Goal: Information Seeking & Learning: Learn about a topic

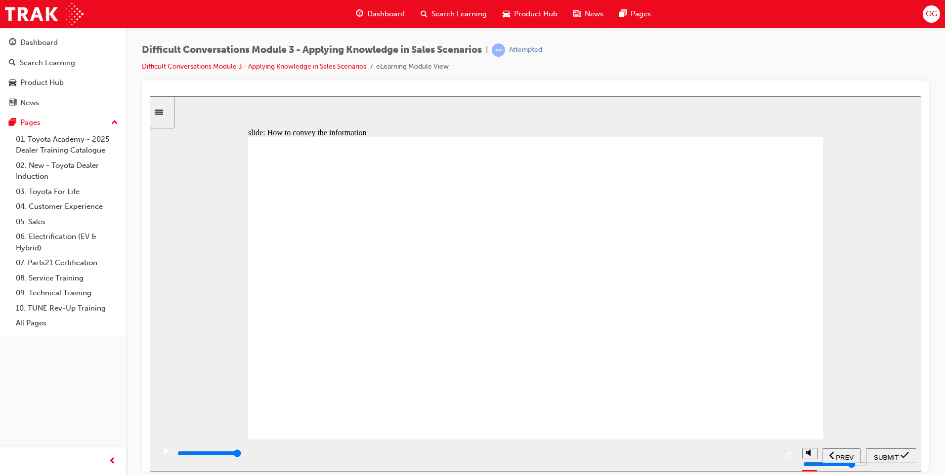
checkbox input "true"
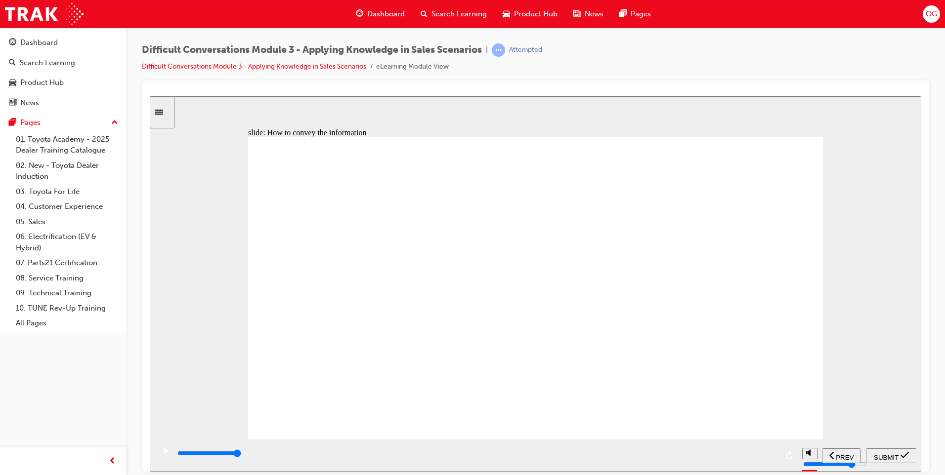
checkbox input "true"
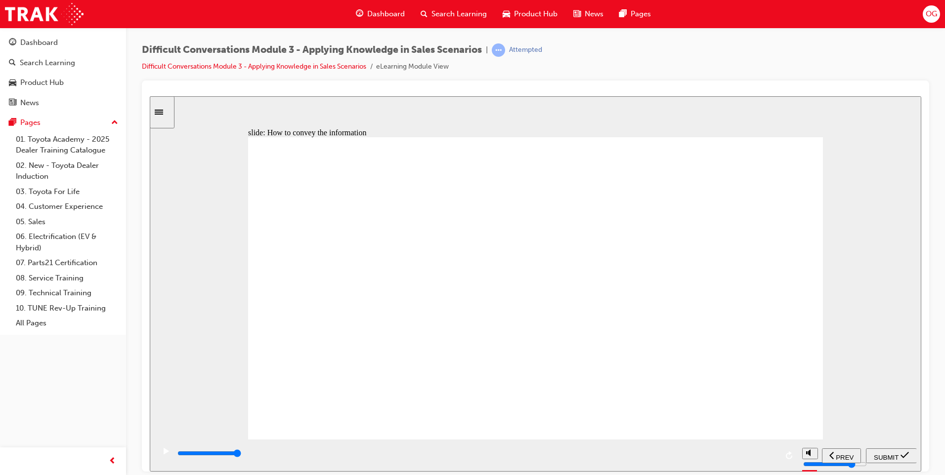
click at [889, 454] on span "SUBMIT" at bounding box center [886, 457] width 25 height 7
click at [817, 453] on div "playback controls" at bounding box center [504, 453] width 657 height 11
click at [241, 455] on input "slide progress" at bounding box center [209, 453] width 64 height 8
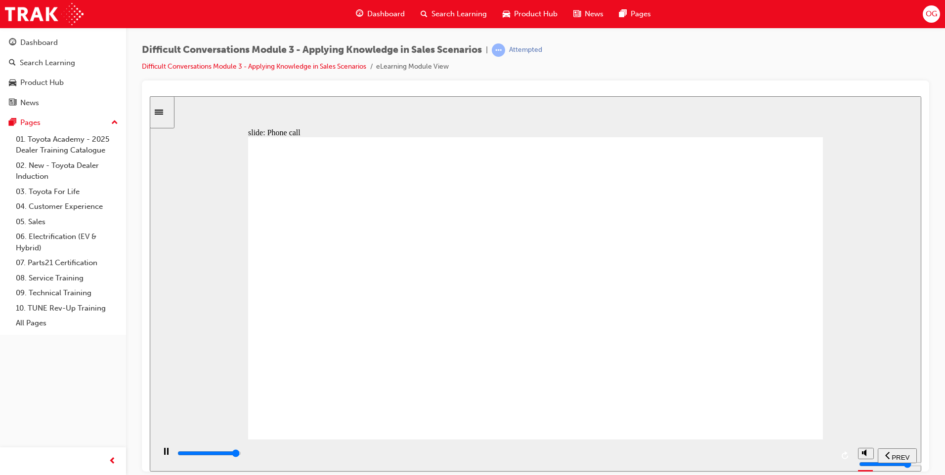
click at [241, 455] on input "slide progress" at bounding box center [209, 453] width 64 height 8
type input "8000"
checkbox input "true"
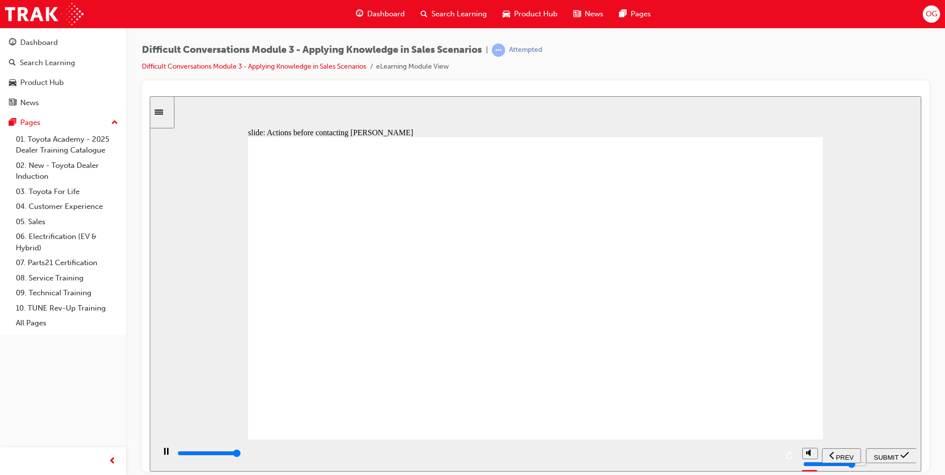
type input "10900"
checkbox input "true"
click at [889, 457] on span "SUBMIT" at bounding box center [886, 457] width 25 height 7
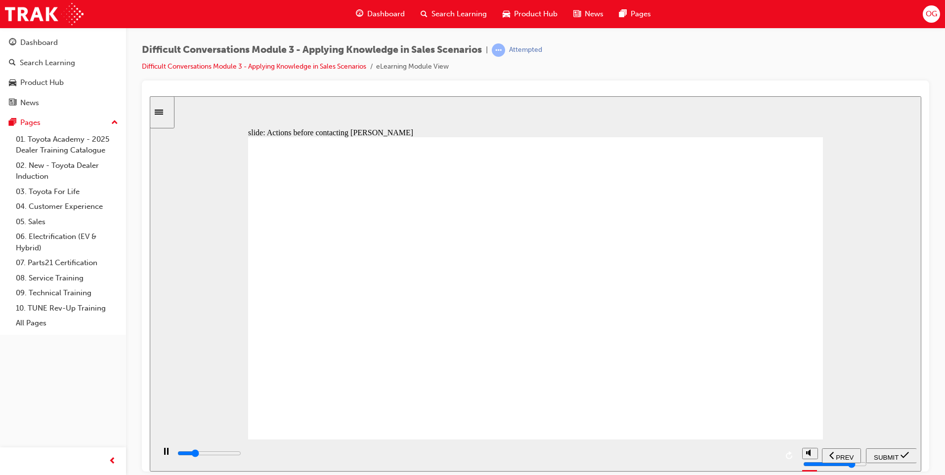
click at [540, 241] on div "Why this is a good thing to do Get as much accurate information as possible to …" at bounding box center [535, 292] width 575 height 311
click at [805, 456] on div "playback controls" at bounding box center [504, 453] width 657 height 11
type input "10500"
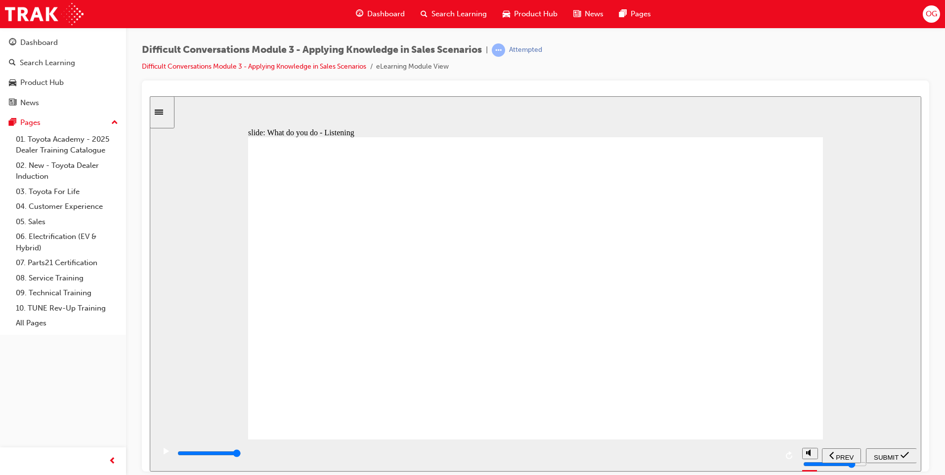
checkbox input "true"
checkbox input "false"
click at [896, 458] on span "SUBMIT" at bounding box center [886, 457] width 25 height 7
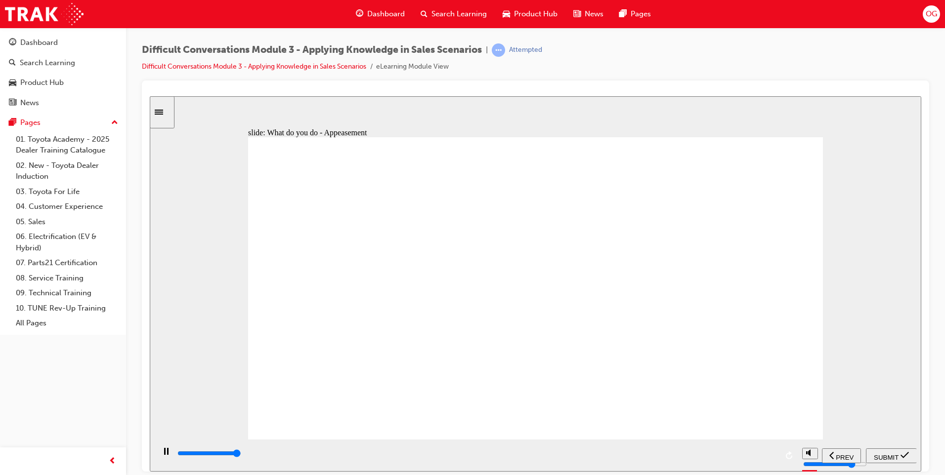
click at [770, 457] on div "playback controls" at bounding box center [476, 453] width 601 height 11
type input "9700"
checkbox input "true"
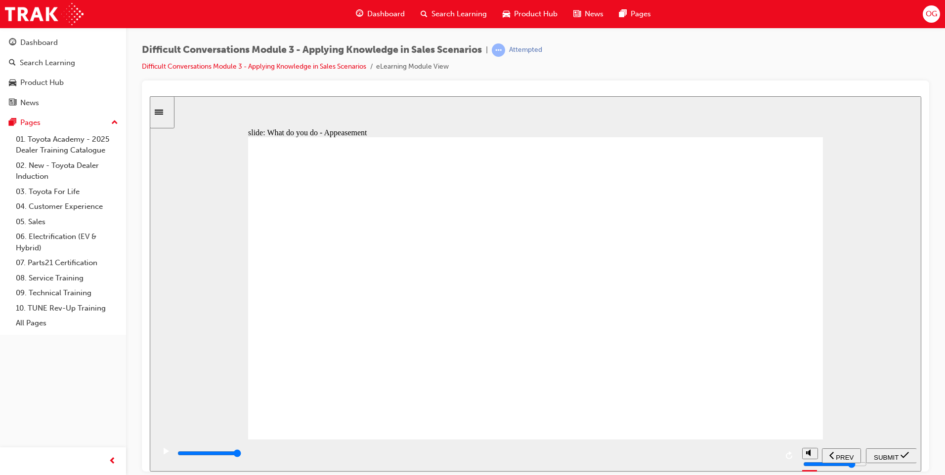
checkbox input "true"
click at [879, 455] on span "SUBMIT" at bounding box center [886, 457] width 25 height 7
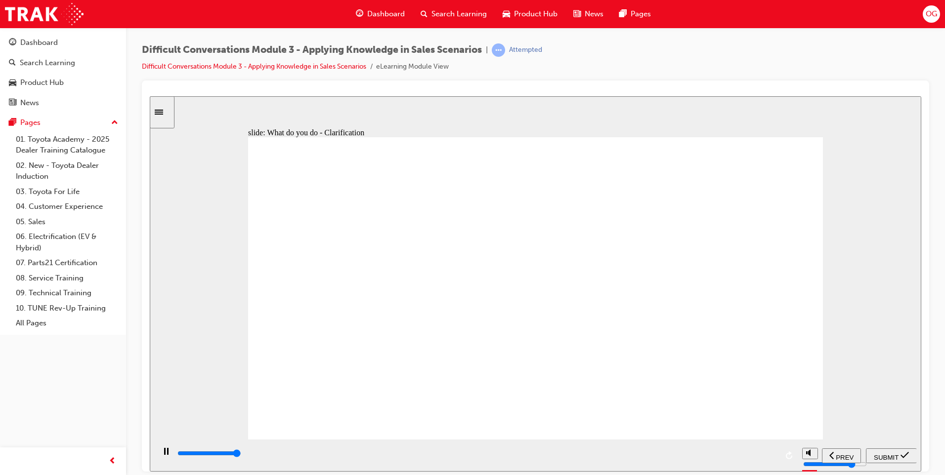
type input "10000"
checkbox input "true"
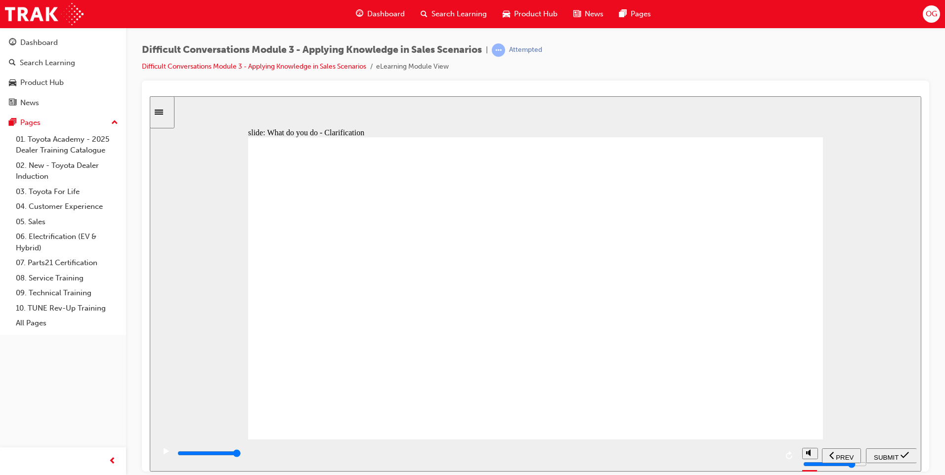
checkbox input "true"
click at [880, 454] on span "SUBMIT" at bounding box center [886, 457] width 25 height 7
type input "9100"
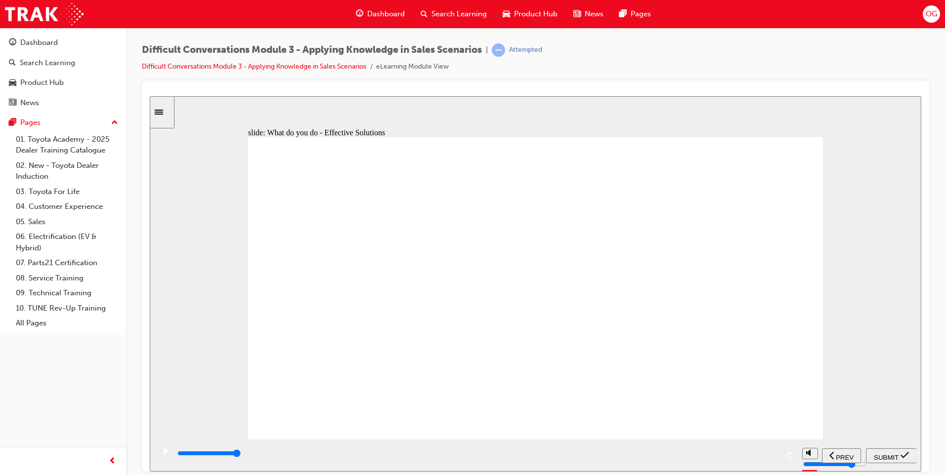
checkbox input "true"
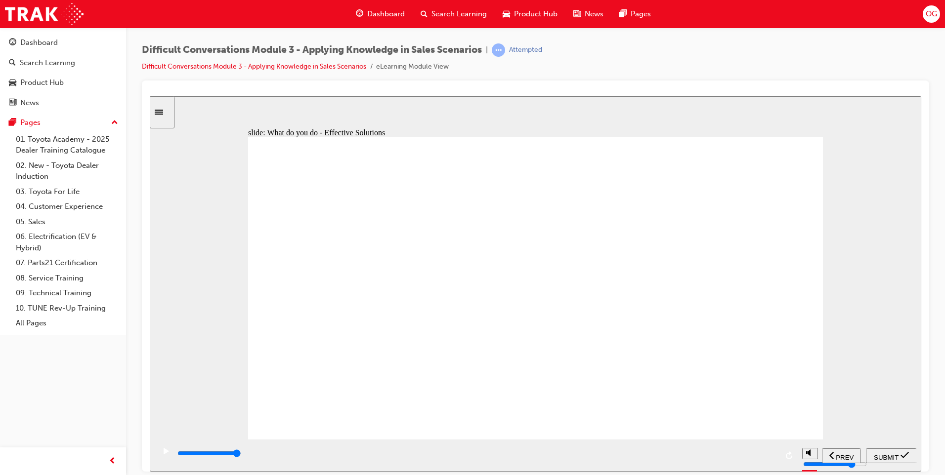
checkbox input "true"
click at [902, 453] on div "SUBMIT" at bounding box center [891, 456] width 43 height 10
click at [241, 456] on input "slide progress" at bounding box center [209, 453] width 64 height 8
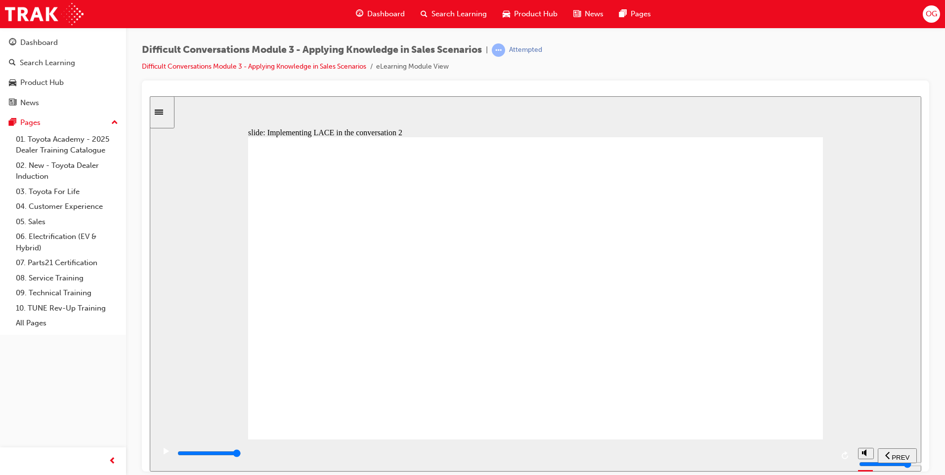
click at [828, 457] on div "playback controls" at bounding box center [504, 453] width 657 height 11
click at [827, 457] on div "playback controls" at bounding box center [504, 453] width 657 height 11
click at [827, 458] on div "playback controls" at bounding box center [504, 453] width 657 height 11
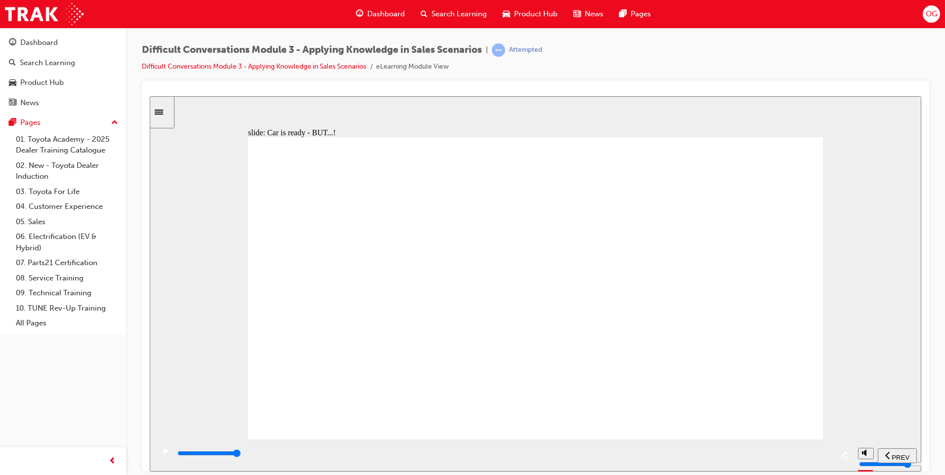
click at [827, 458] on div "playback controls" at bounding box center [504, 453] width 657 height 11
type input "6000"
checkbox input "true"
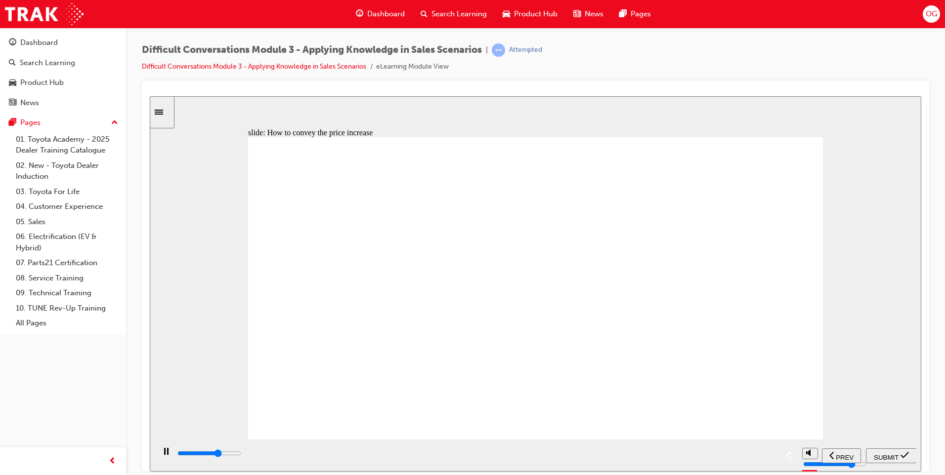
type input "6000"
checkbox input "false"
type input "6900"
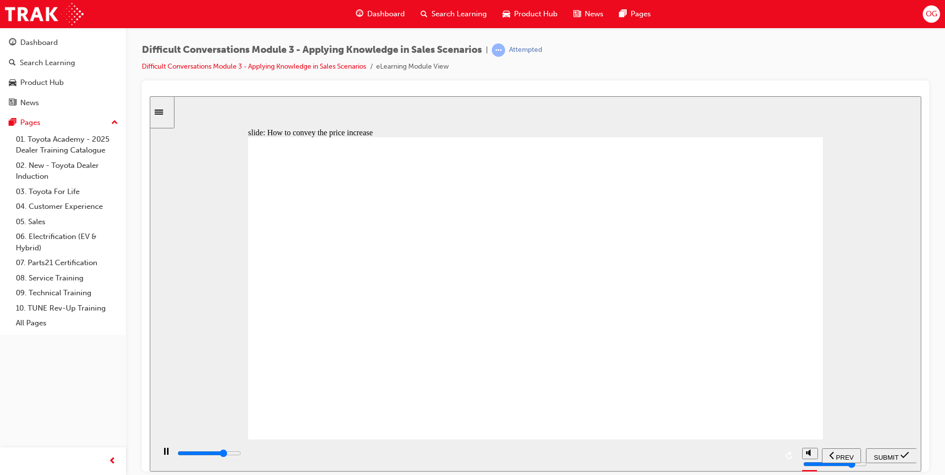
checkbox input "true"
type input "7000"
checkbox input "false"
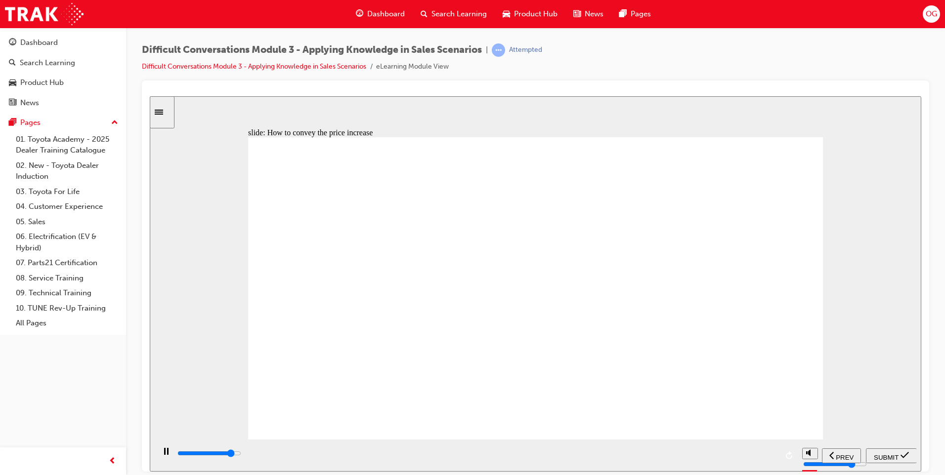
type input "8100"
checkbox input "true"
type input "8200"
checkbox input "false"
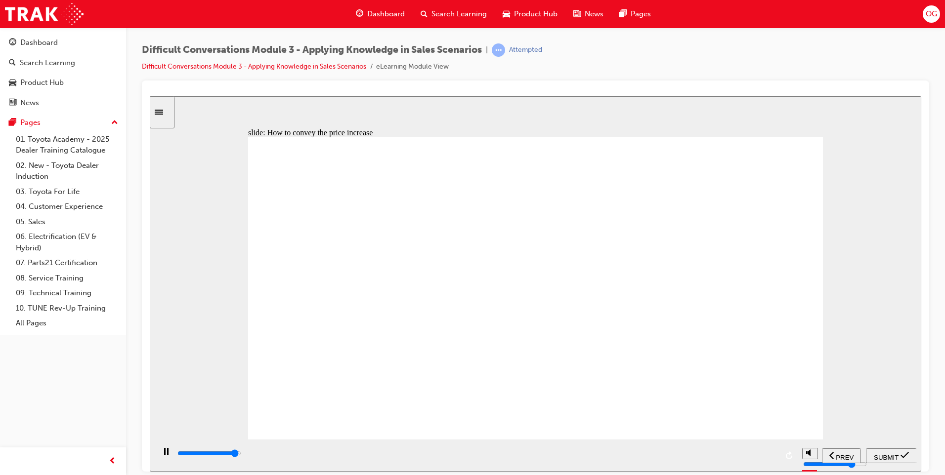
type input "8900"
checkbox input "true"
type input "9100"
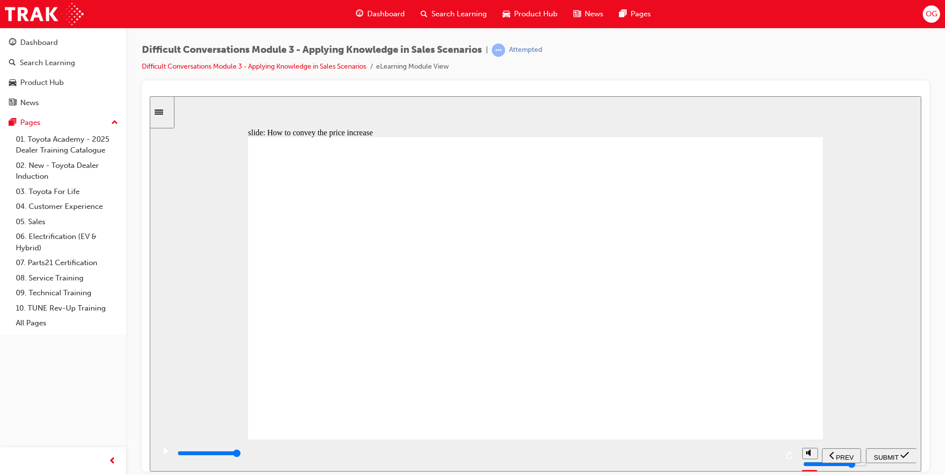
checkbox input "true"
click at [892, 455] on span "SUBMIT" at bounding box center [886, 457] width 25 height 7
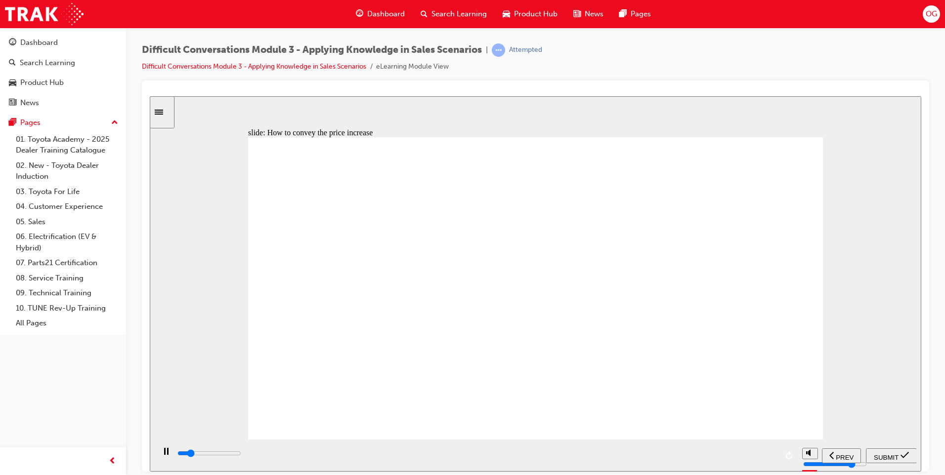
click at [241, 456] on input "slide progress" at bounding box center [209, 453] width 64 height 8
click at [824, 457] on div "playback controls" at bounding box center [504, 453] width 657 height 11
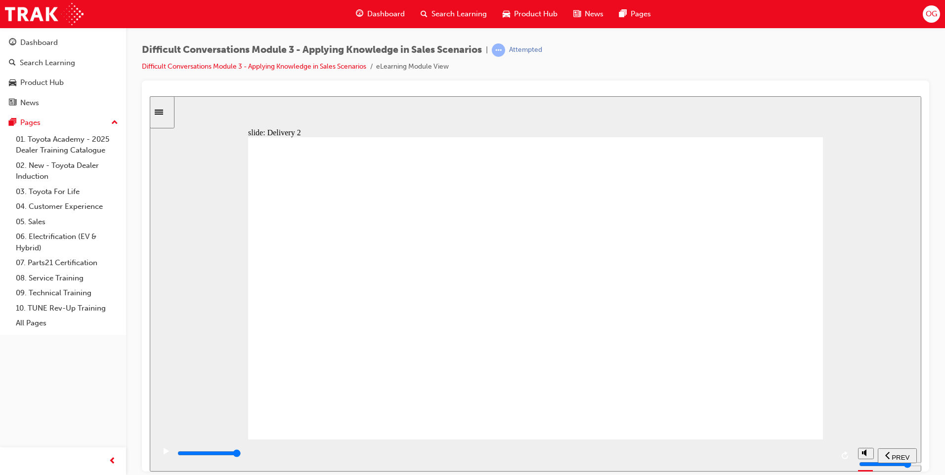
click at [821, 457] on div "playback controls" at bounding box center [504, 453] width 657 height 11
click at [816, 452] on div "playback controls" at bounding box center [504, 453] width 657 height 11
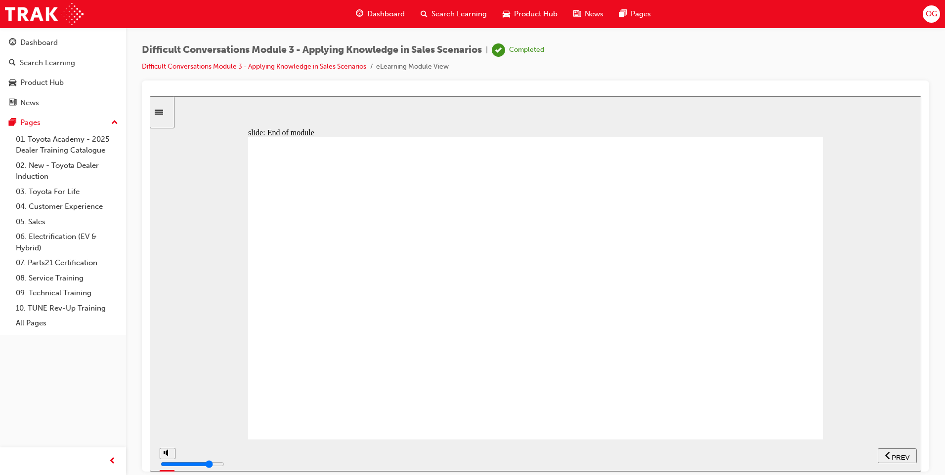
click at [902, 458] on span "PREV" at bounding box center [900, 457] width 18 height 7
click at [826, 453] on div "playback controls" at bounding box center [504, 453] width 657 height 11
type input "13000"
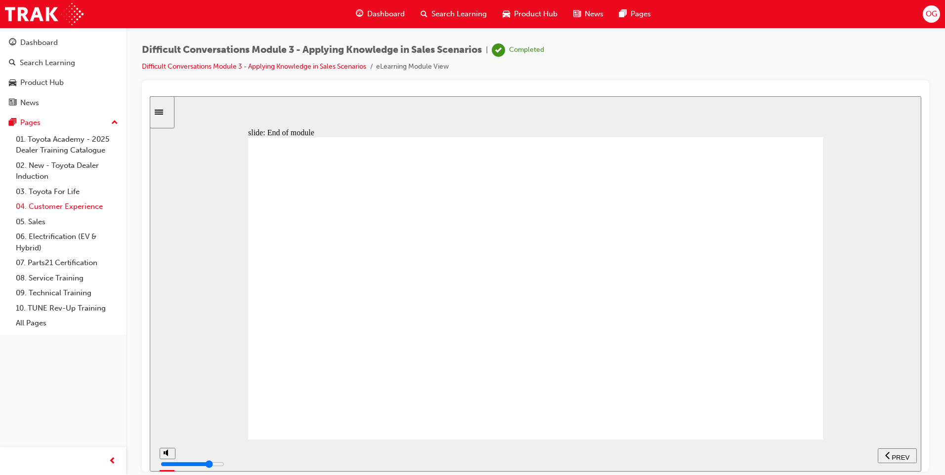
click at [49, 207] on link "04. Customer Experience" at bounding box center [67, 206] width 110 height 15
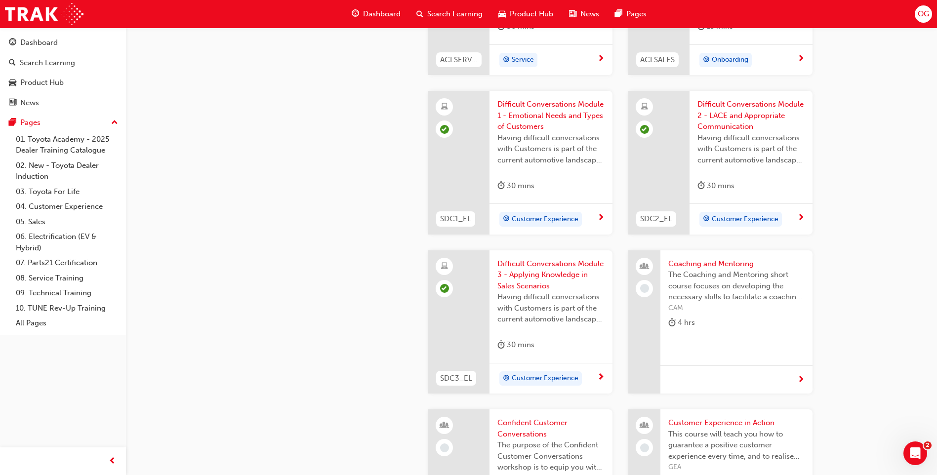
scroll to position [988, 0]
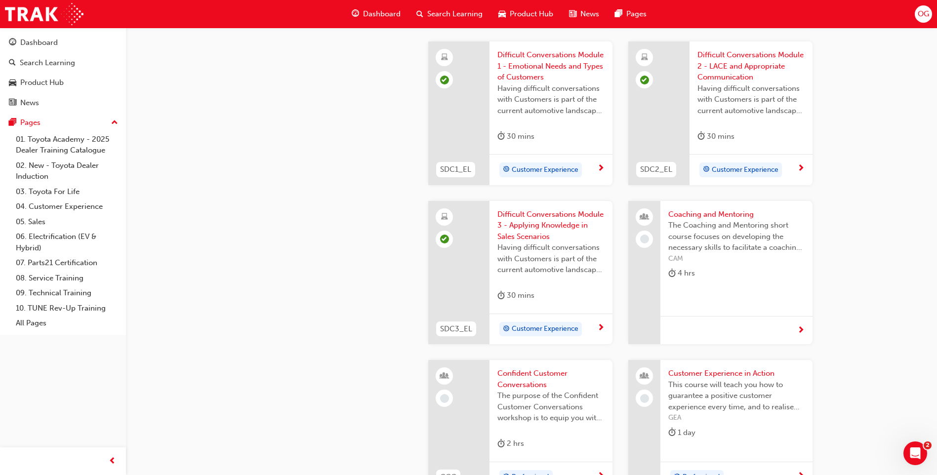
click at [693, 206] on div "Coaching and Mentoring The Coaching and Mentoring short course focuses on devel…" at bounding box center [737, 246] width 152 height 90
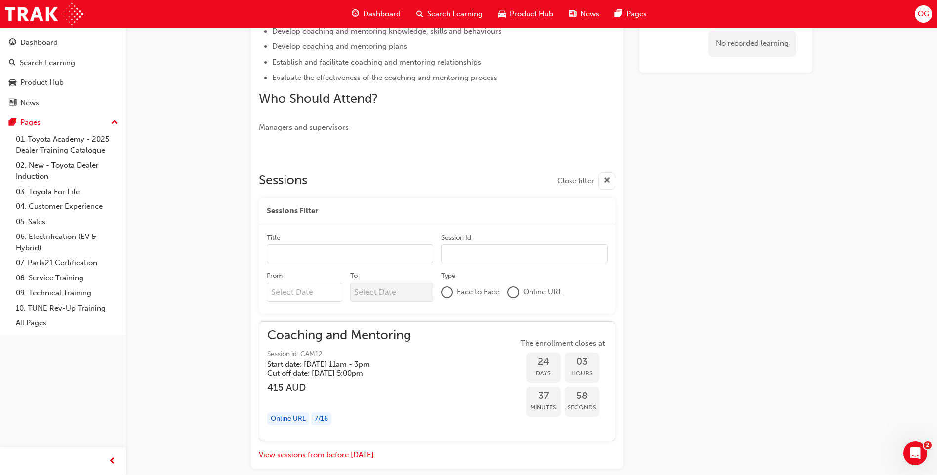
scroll to position [317, 0]
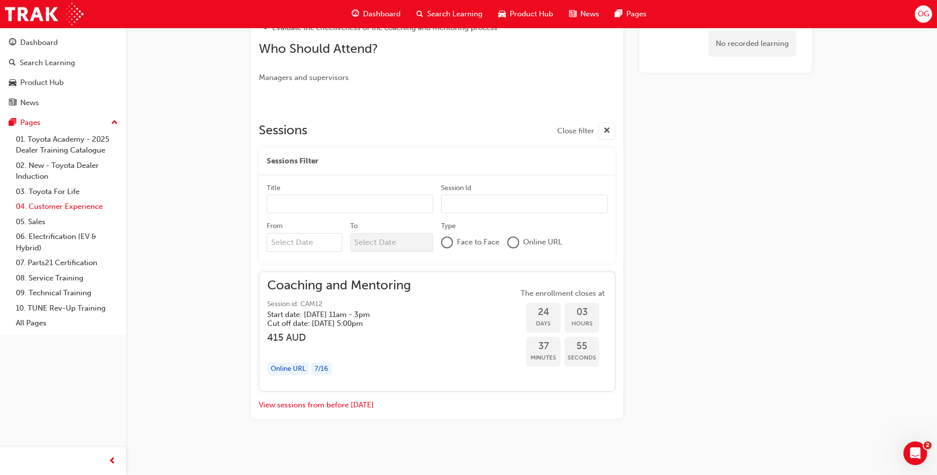
click at [55, 209] on link "04. Customer Experience" at bounding box center [67, 206] width 110 height 15
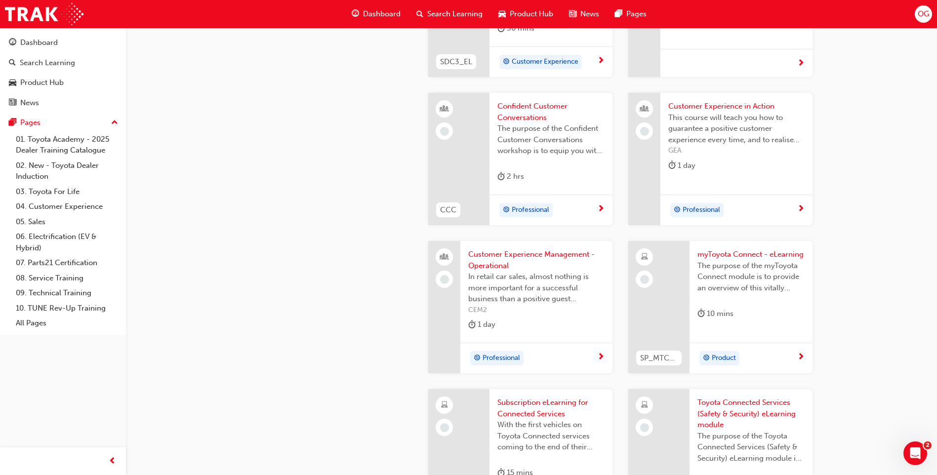
scroll to position [1305, 0]
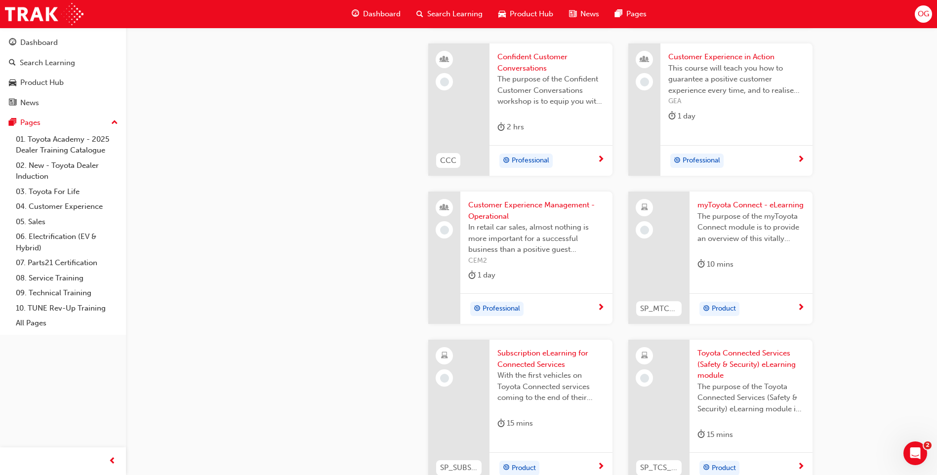
click at [752, 210] on span "myToyota Connect - eLearning" at bounding box center [751, 205] width 107 height 11
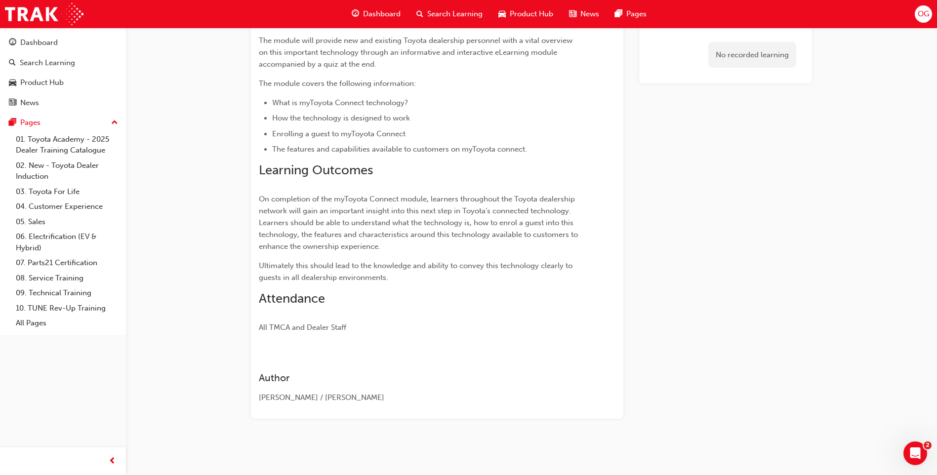
scroll to position [132, 0]
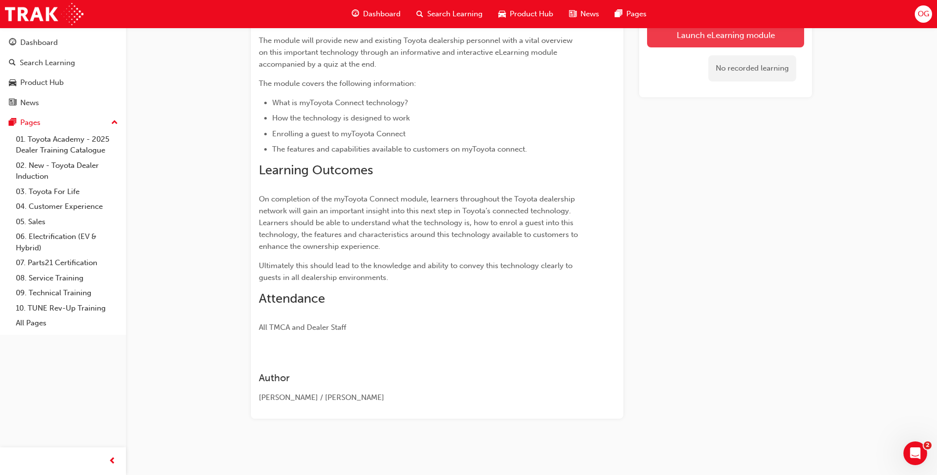
click at [716, 40] on link "Launch eLearning module" at bounding box center [725, 35] width 157 height 25
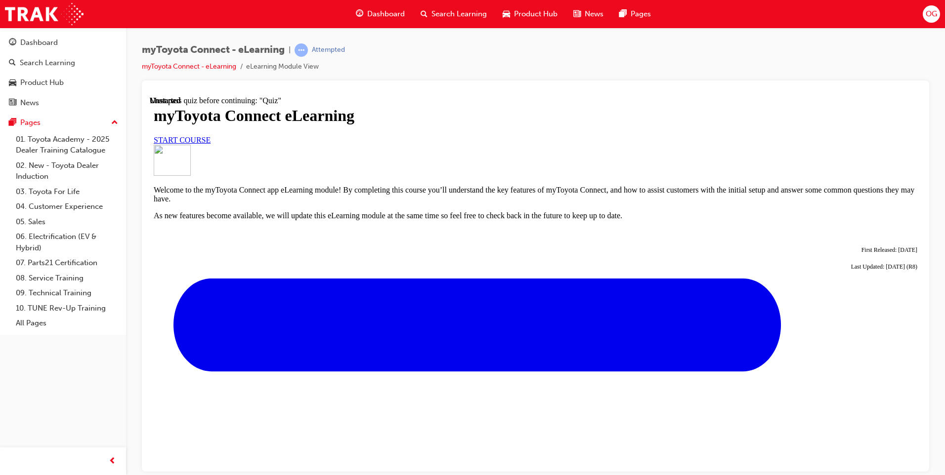
click at [210, 144] on link "START COURSE" at bounding box center [182, 139] width 57 height 8
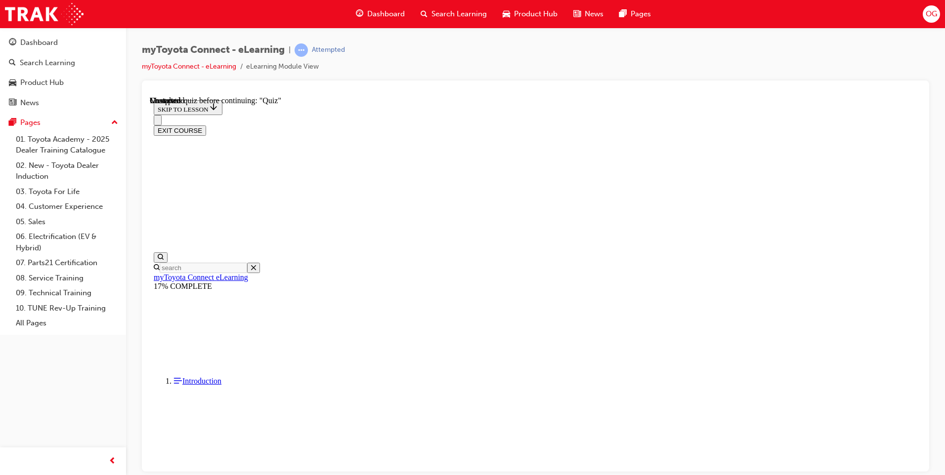
scroll to position [840, 0]
drag, startPoint x: 547, startPoint y: 233, endPoint x: 503, endPoint y: 229, distance: 45.1
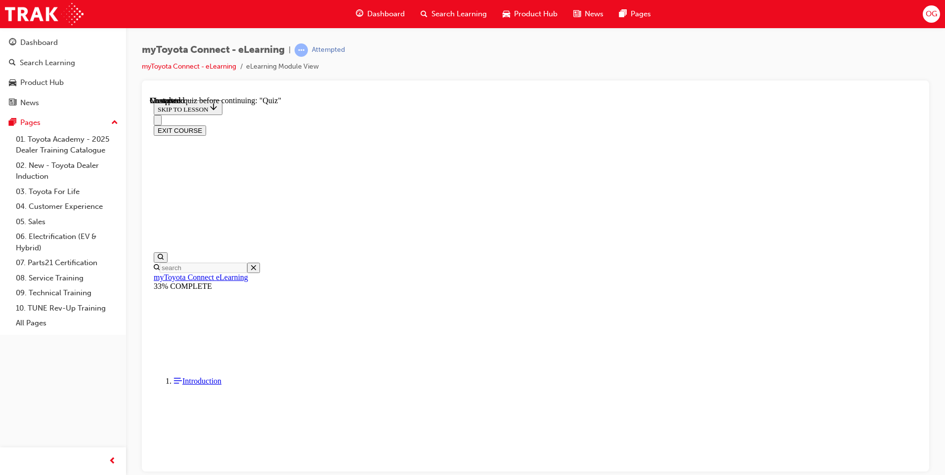
scroll to position [2648, 0]
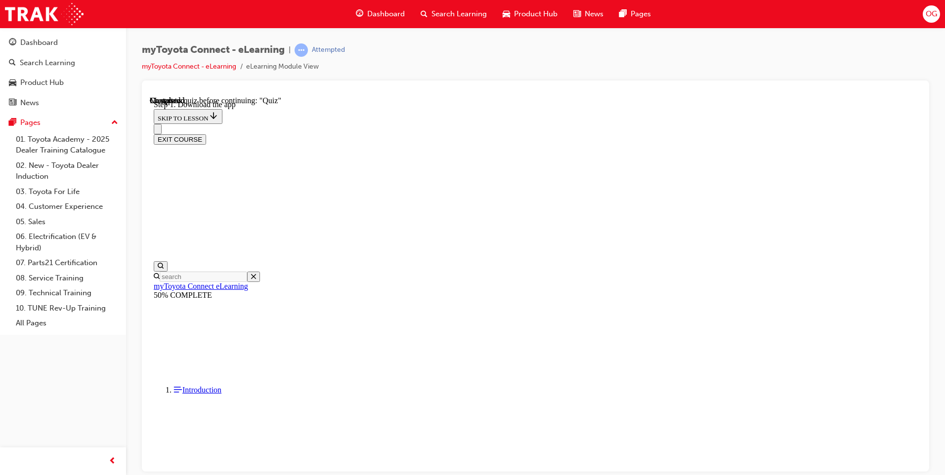
scroll to position [205, 0]
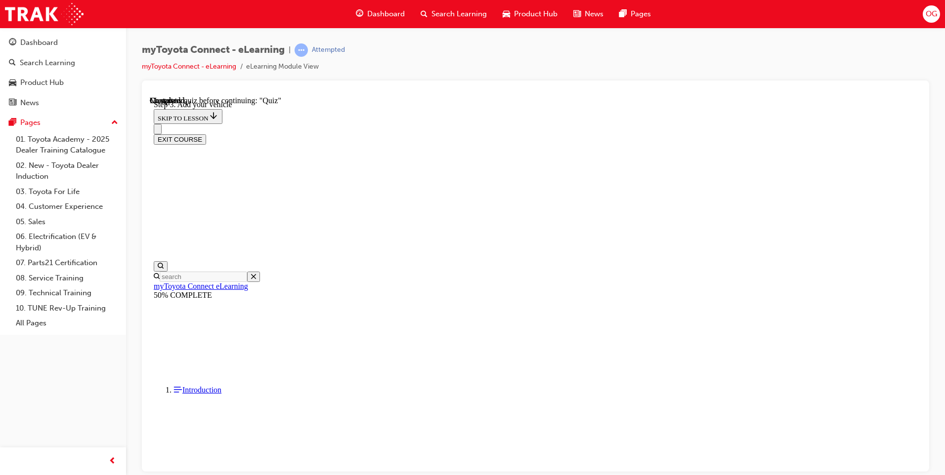
scroll to position [205, 0]
drag, startPoint x: 850, startPoint y: 227, endPoint x: 846, endPoint y: 231, distance: 5.6
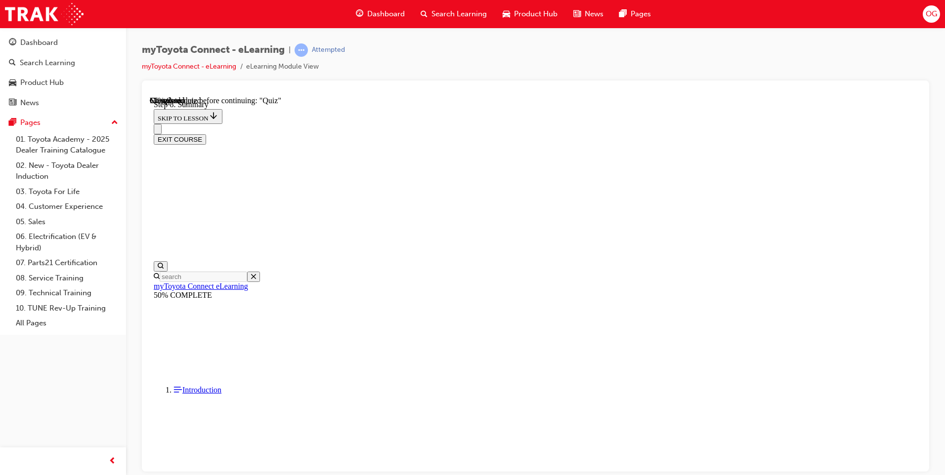
scroll to position [525, 0]
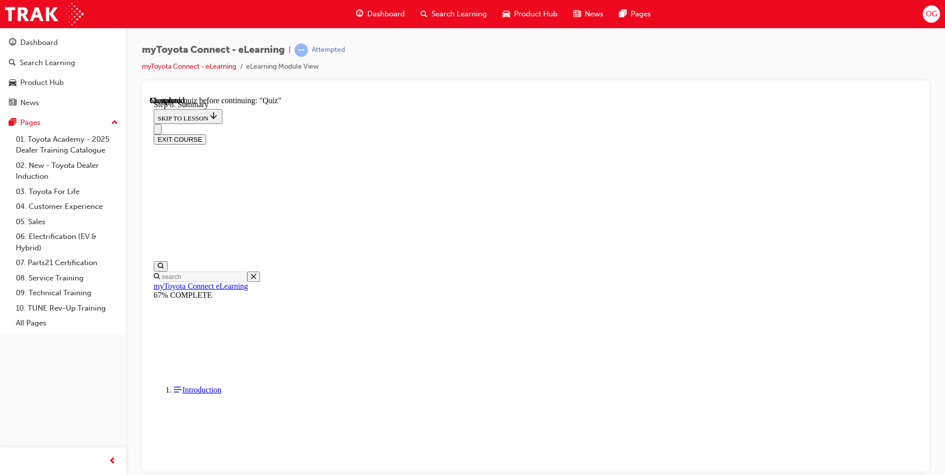
scroll to position [1004, 0]
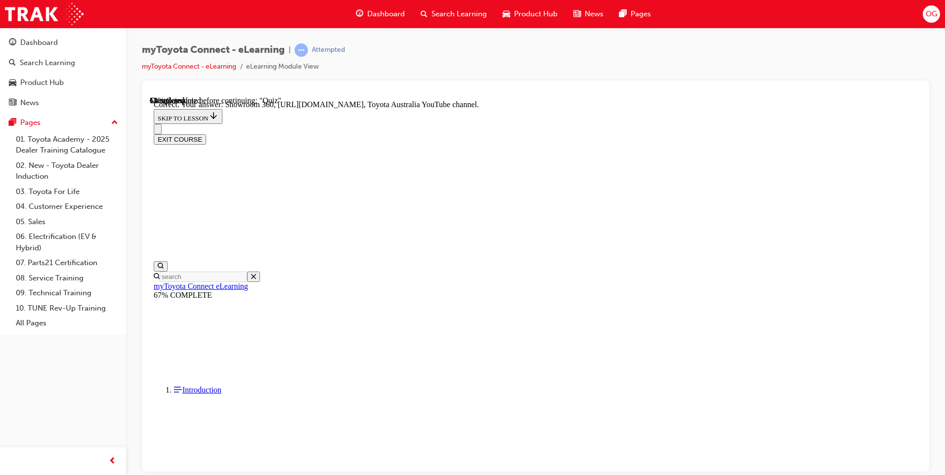
drag, startPoint x: 472, startPoint y: 307, endPoint x: 457, endPoint y: 306, distance: 15.3
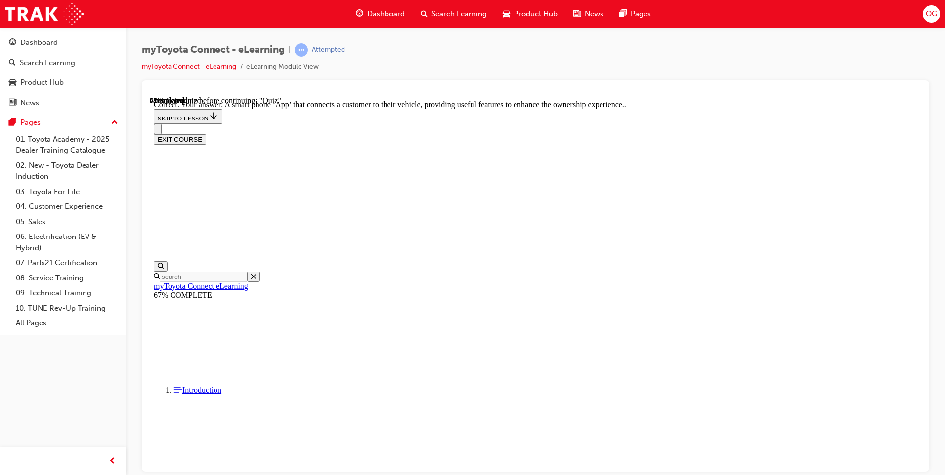
drag, startPoint x: 601, startPoint y: 422, endPoint x: 596, endPoint y: 415, distance: 8.5
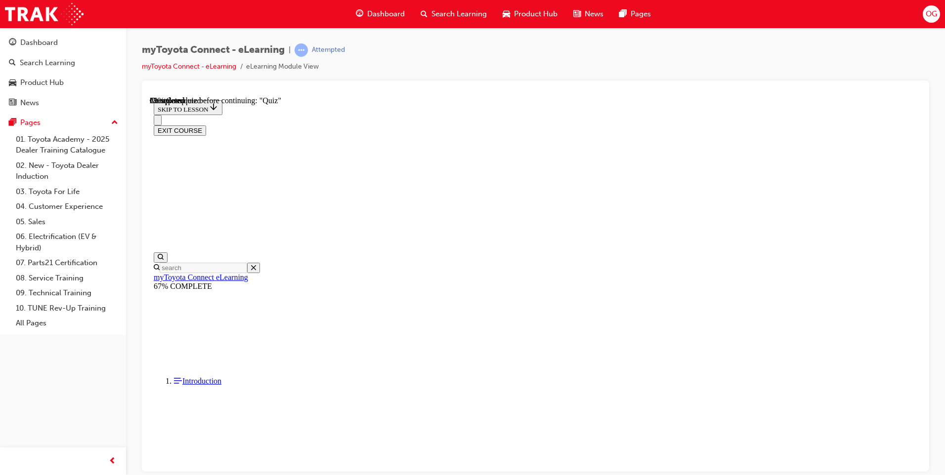
scroll to position [71, 0]
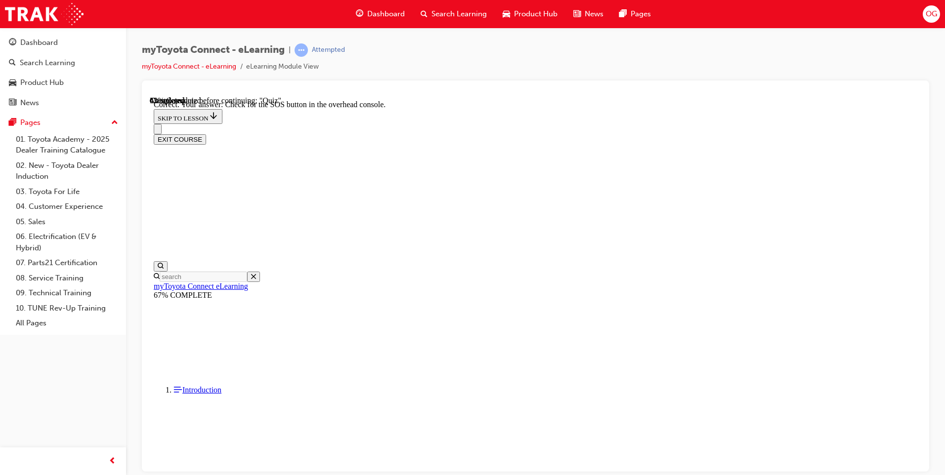
scroll to position [131, 0]
click at [150, 96] on div at bounding box center [150, 96] width 0 height 0
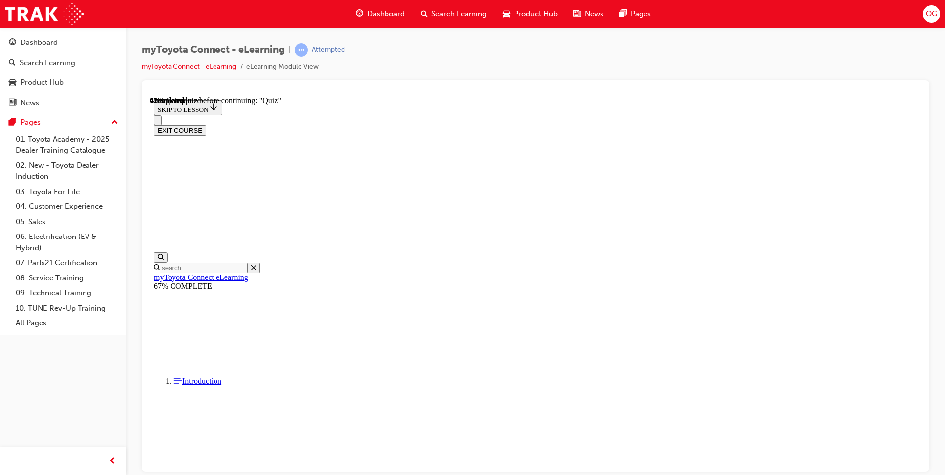
scroll to position [80, 0]
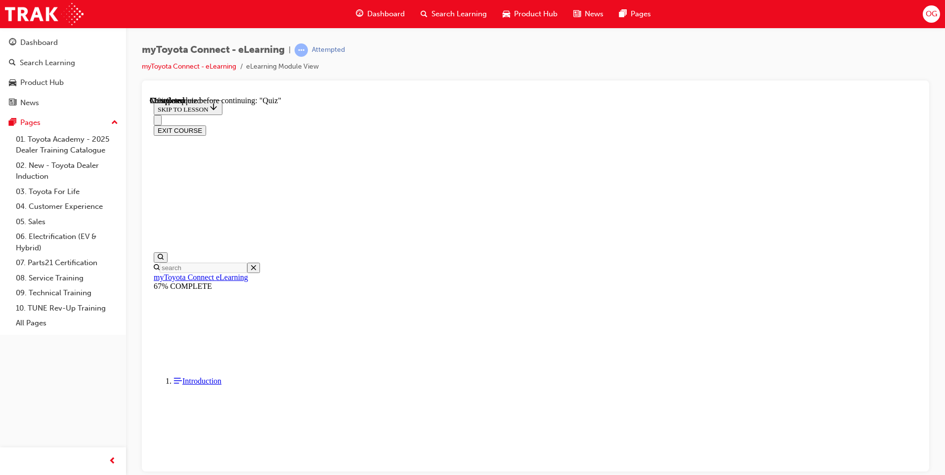
scroll to position [30, 0]
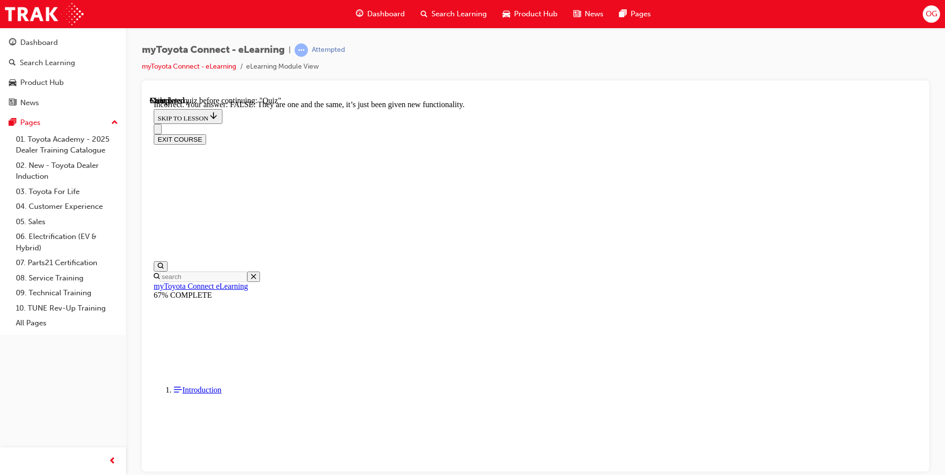
drag, startPoint x: 611, startPoint y: 413, endPoint x: 608, endPoint y: 406, distance: 6.9
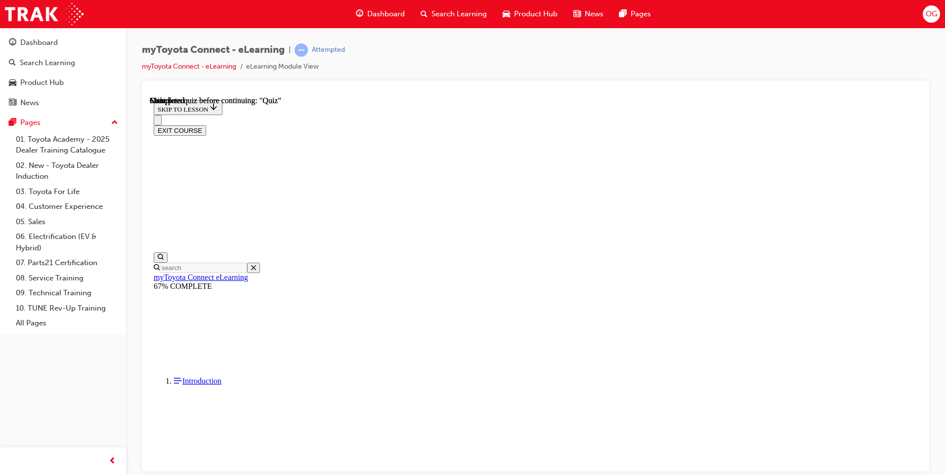
scroll to position [161, 0]
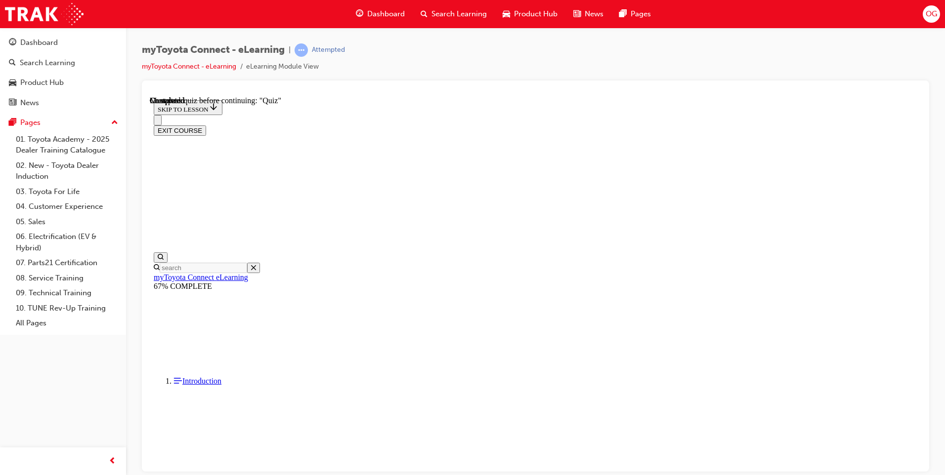
drag, startPoint x: 460, startPoint y: 342, endPoint x: 461, endPoint y: 354, distance: 11.9
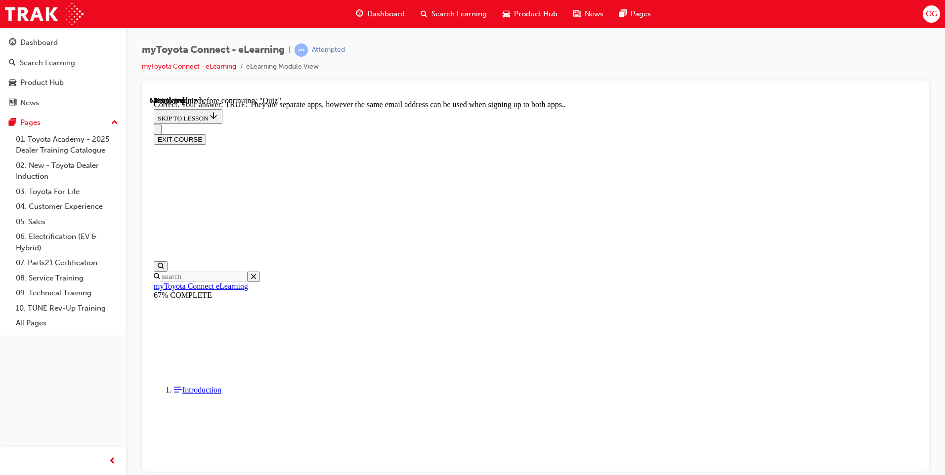
scroll to position [95, 0]
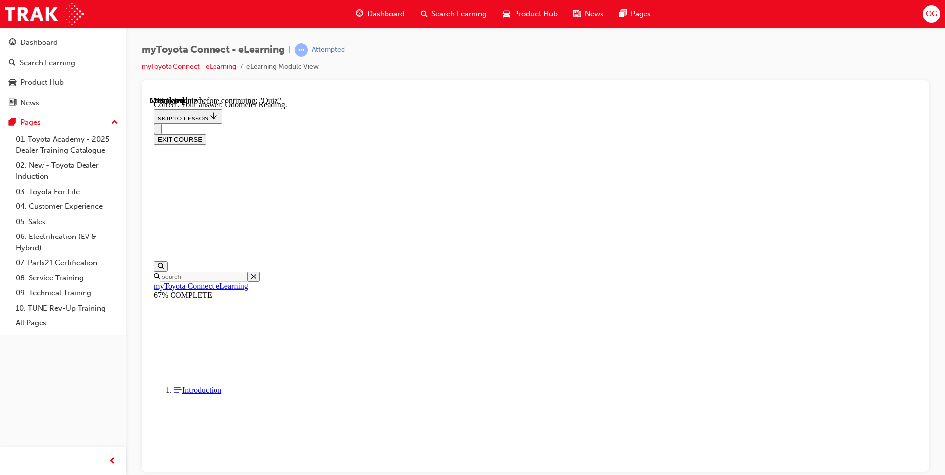
click at [150, 96] on p "Searching on YouTube" at bounding box center [150, 96] width 0 height 0
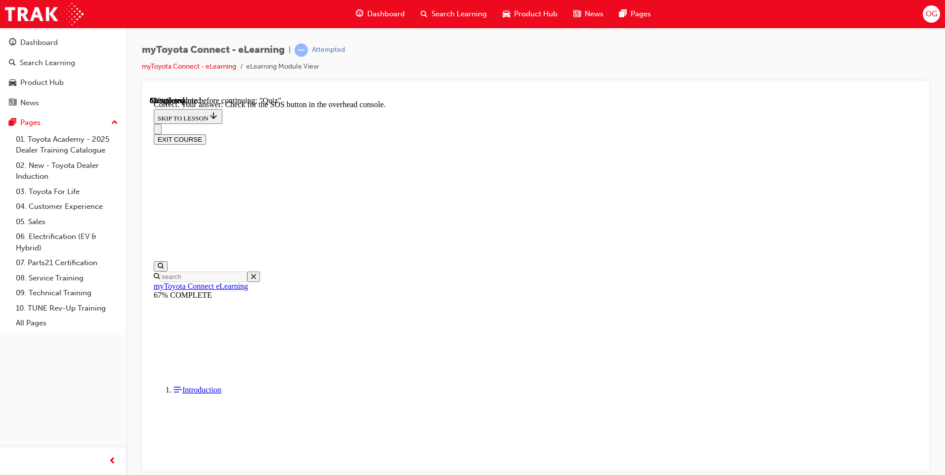
scroll to position [131, 0]
click at [150, 96] on p "Direct them to [DOMAIN_NAME][URL] and provide Guest Experience Centre contact d…" at bounding box center [150, 96] width 0 height 0
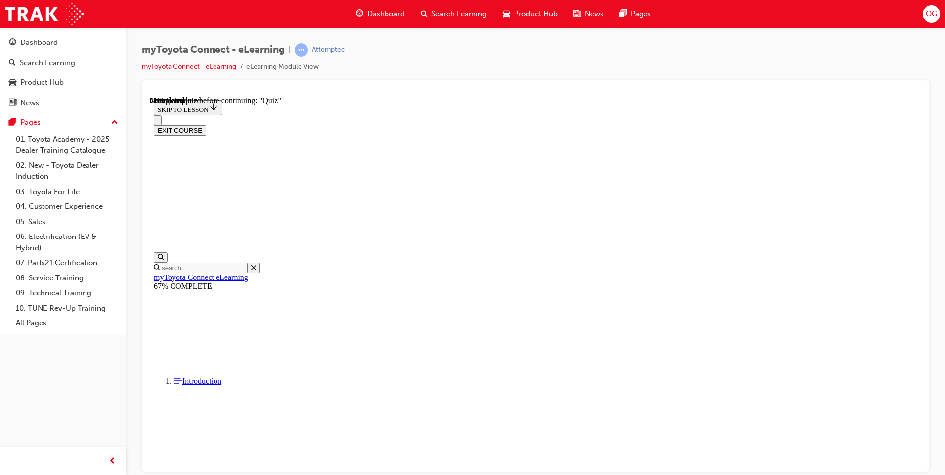
scroll to position [70, 0]
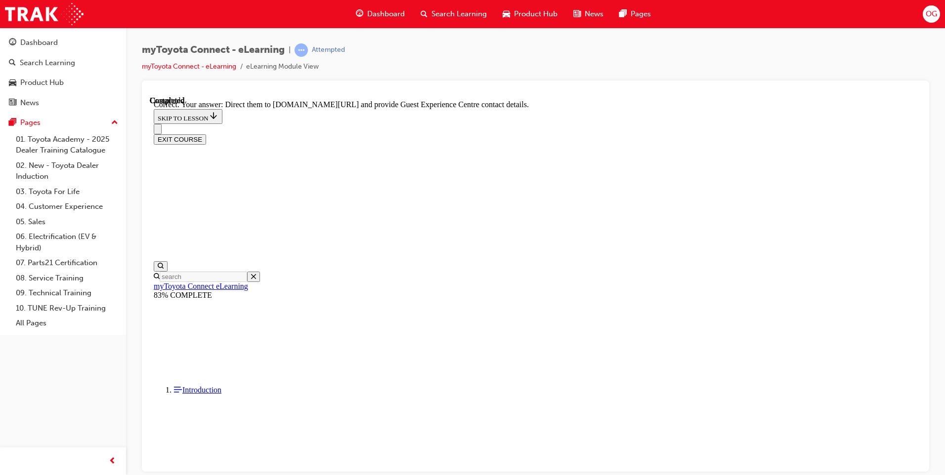
scroll to position [181, 0]
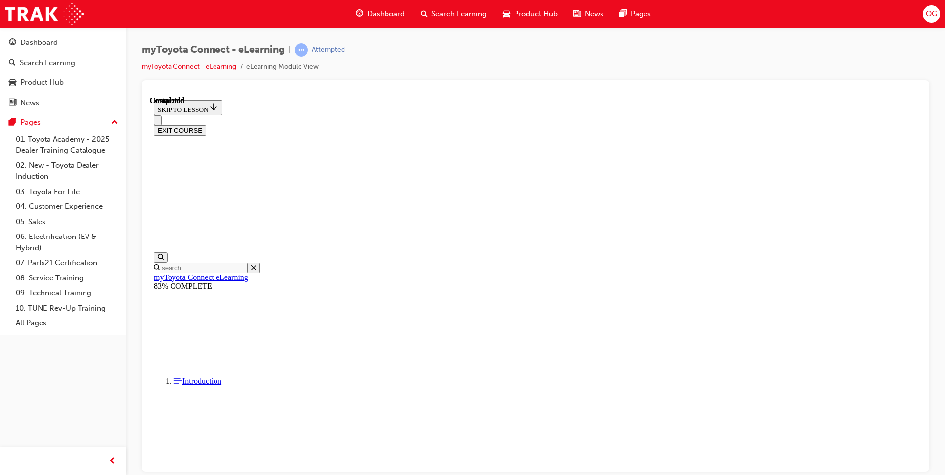
scroll to position [161, 0]
